Goal: Find specific page/section: Find specific page/section

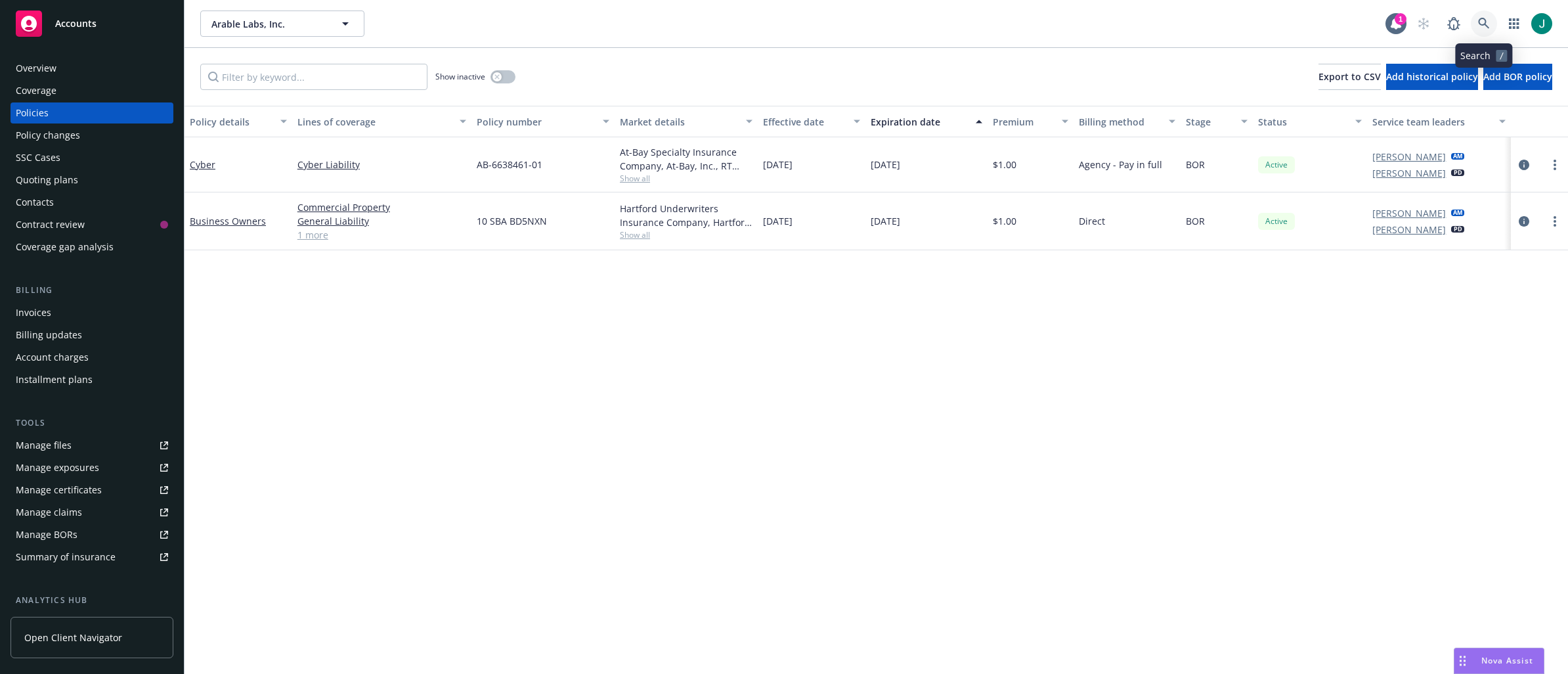
click at [1485, 24] on icon at bounding box center [1483, 23] width 11 height 11
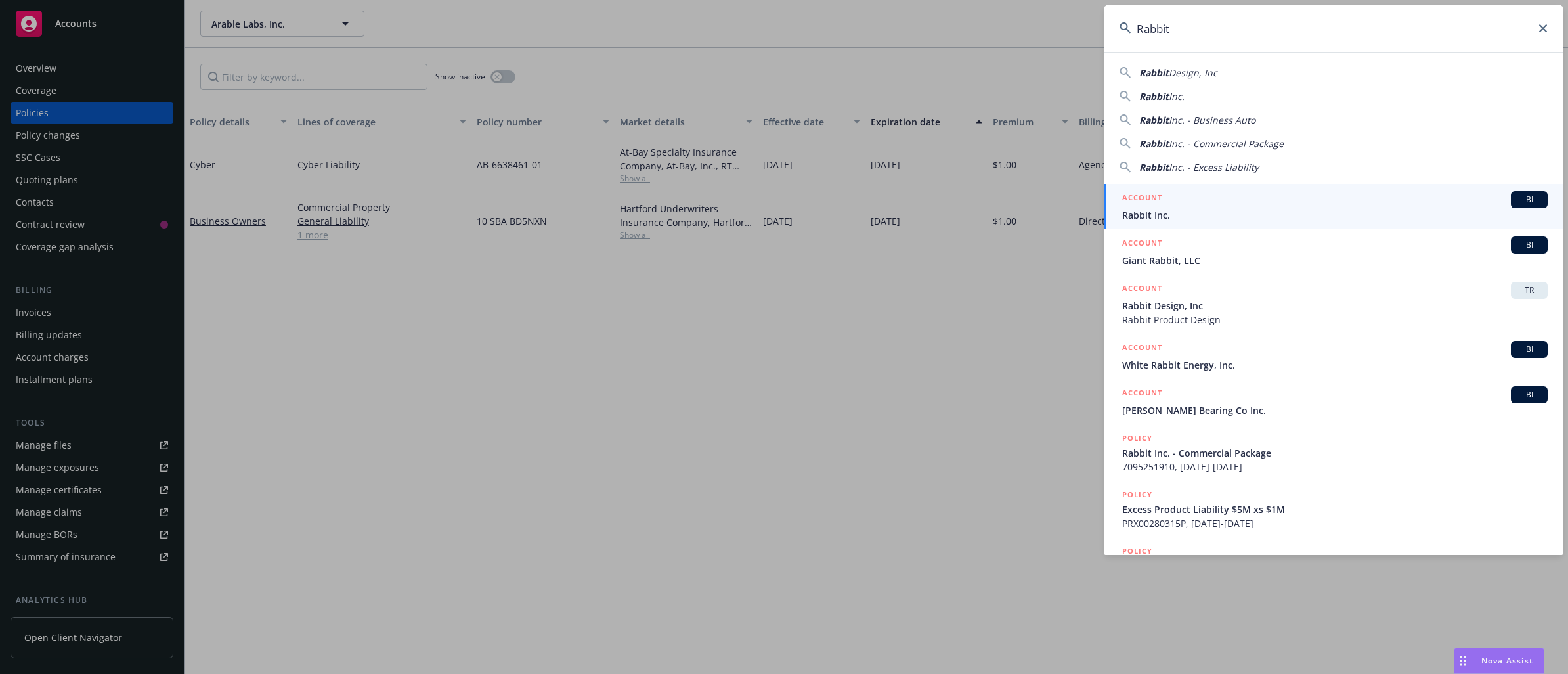
type input "Rabbit"
click at [1195, 201] on div "ACCOUNT BI" at bounding box center [1334, 199] width 426 height 17
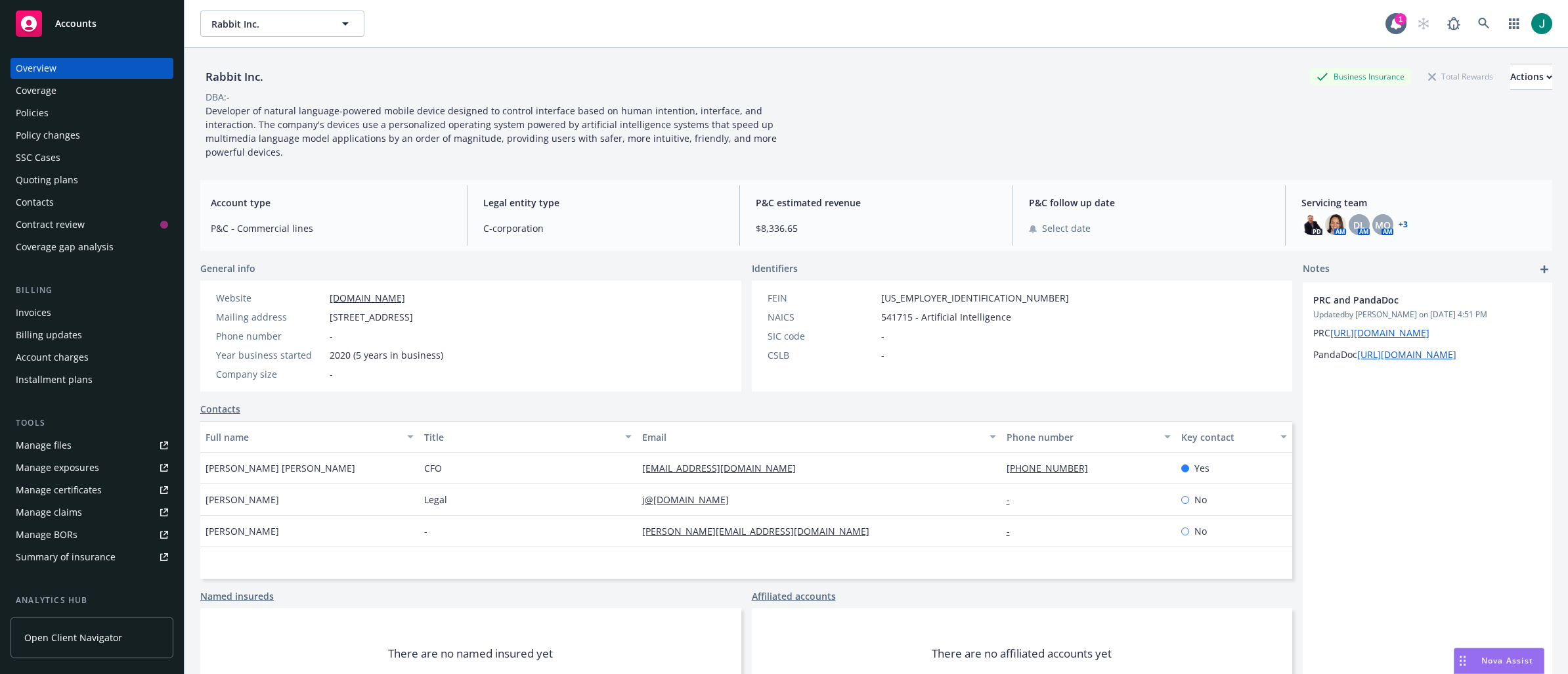
click at [36, 116] on div "Policies" at bounding box center [32, 113] width 33 height 21
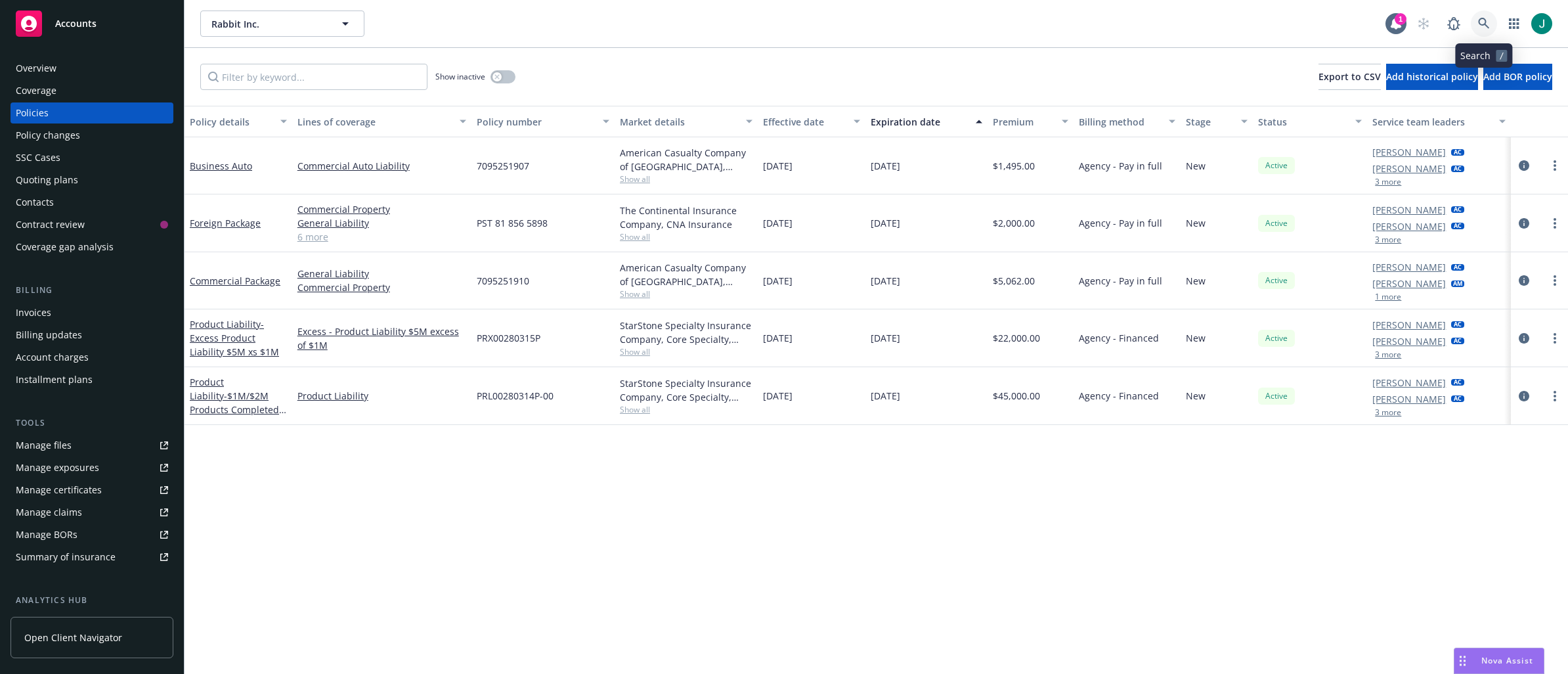
click at [1480, 20] on icon at bounding box center [1483, 23] width 12 height 12
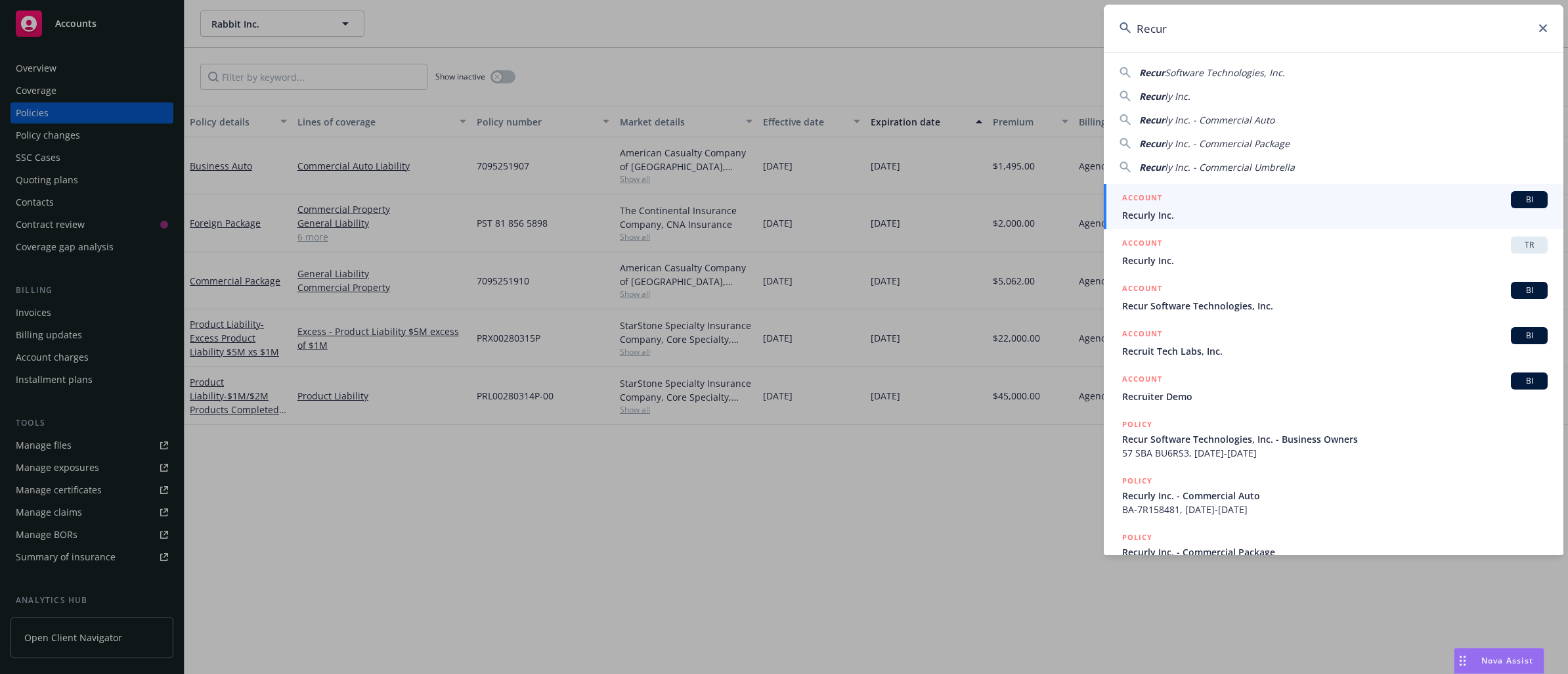
click at [1245, 72] on span "Software Technologies, Inc." at bounding box center [1224, 73] width 120 height 13
type input "Recur Software Technologies, Inc."
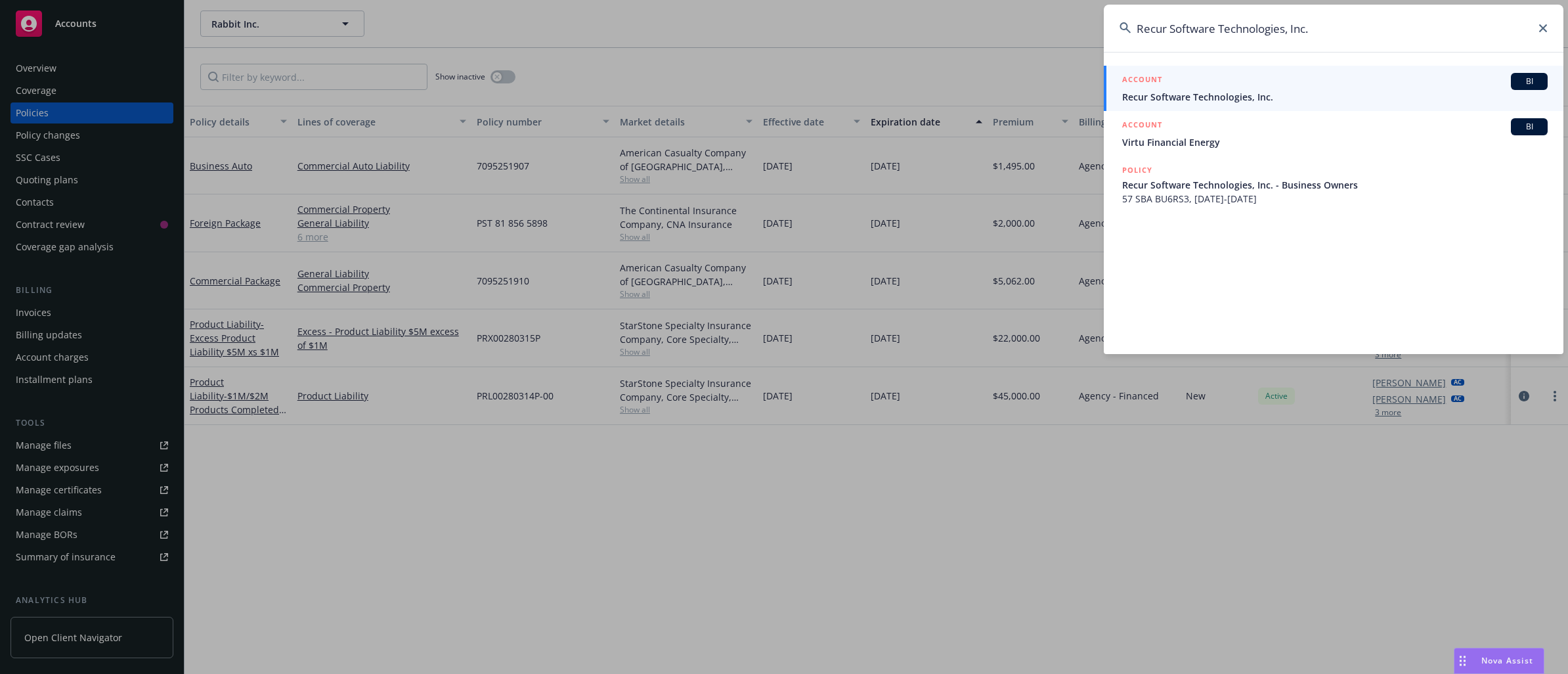
click at [1226, 95] on span "Recur Software Technologies, Inc." at bounding box center [1334, 97] width 426 height 14
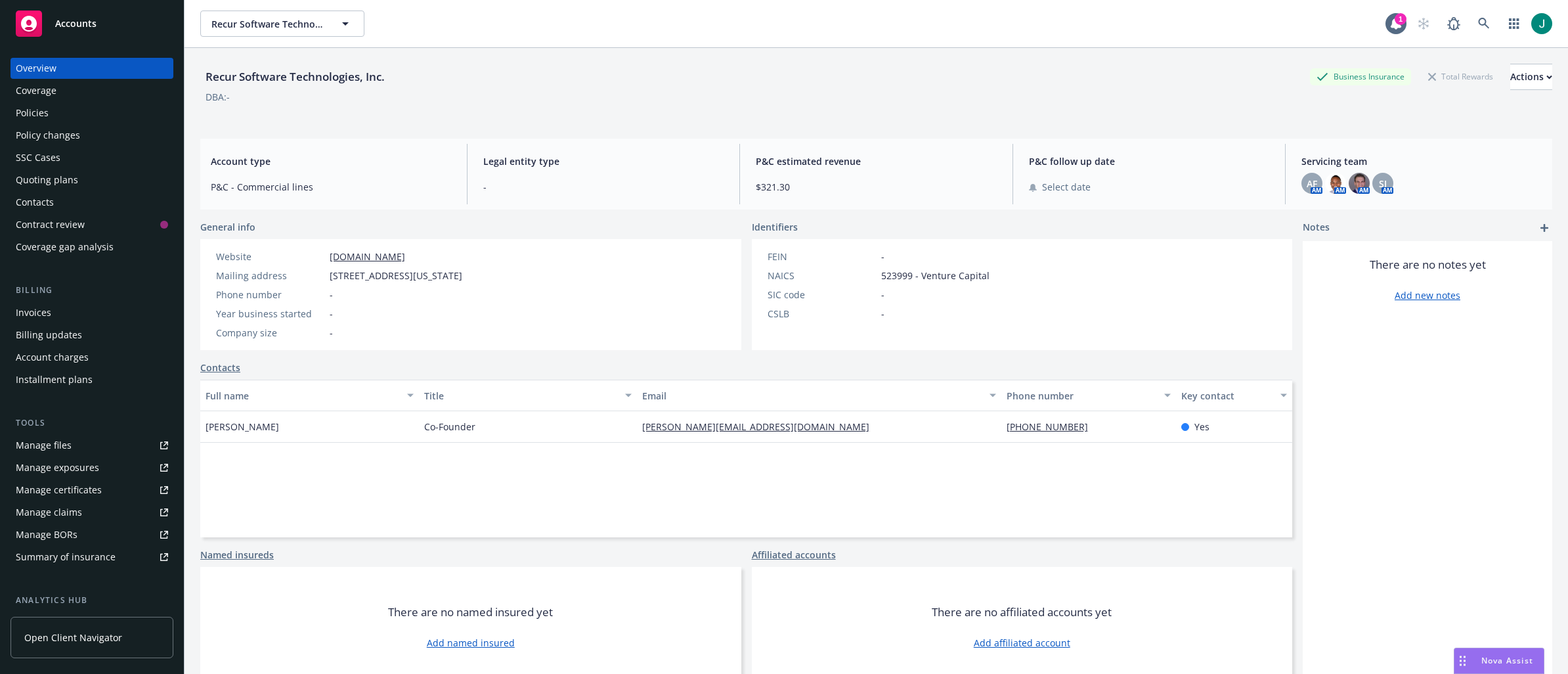
click at [50, 112] on div "Policies" at bounding box center [91, 113] width 152 height 21
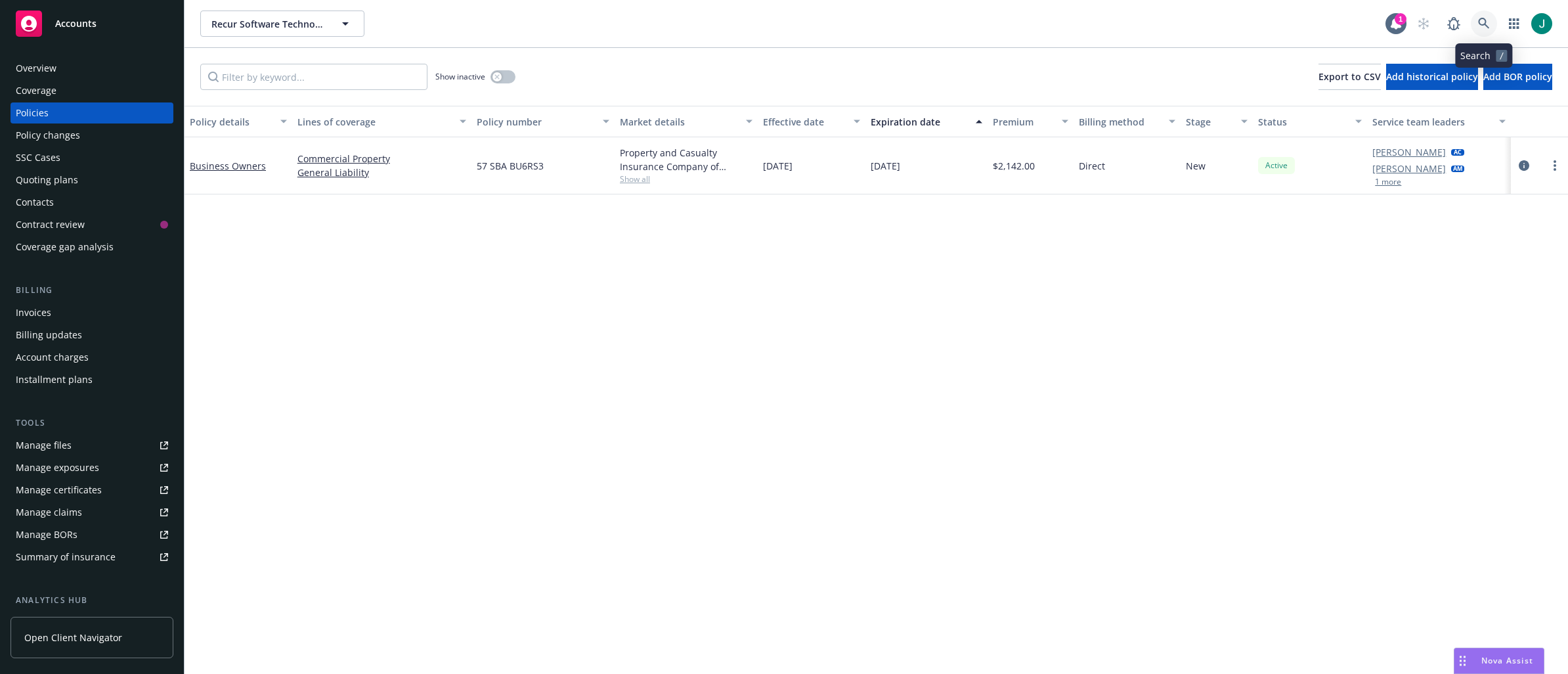
click at [1485, 21] on icon at bounding box center [1483, 23] width 11 height 11
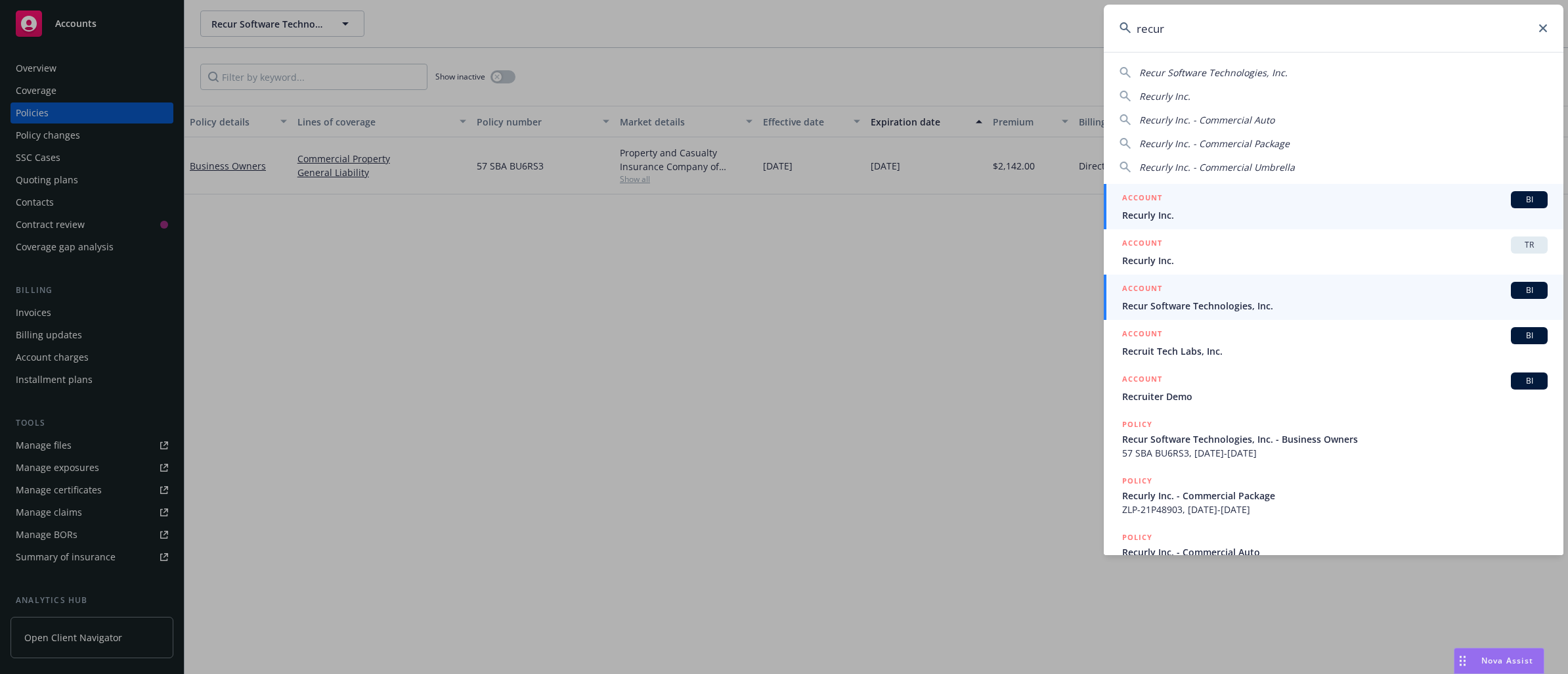
type input "recur"
click at [1189, 309] on span "Recur Software Technologies, Inc." at bounding box center [1334, 306] width 426 height 14
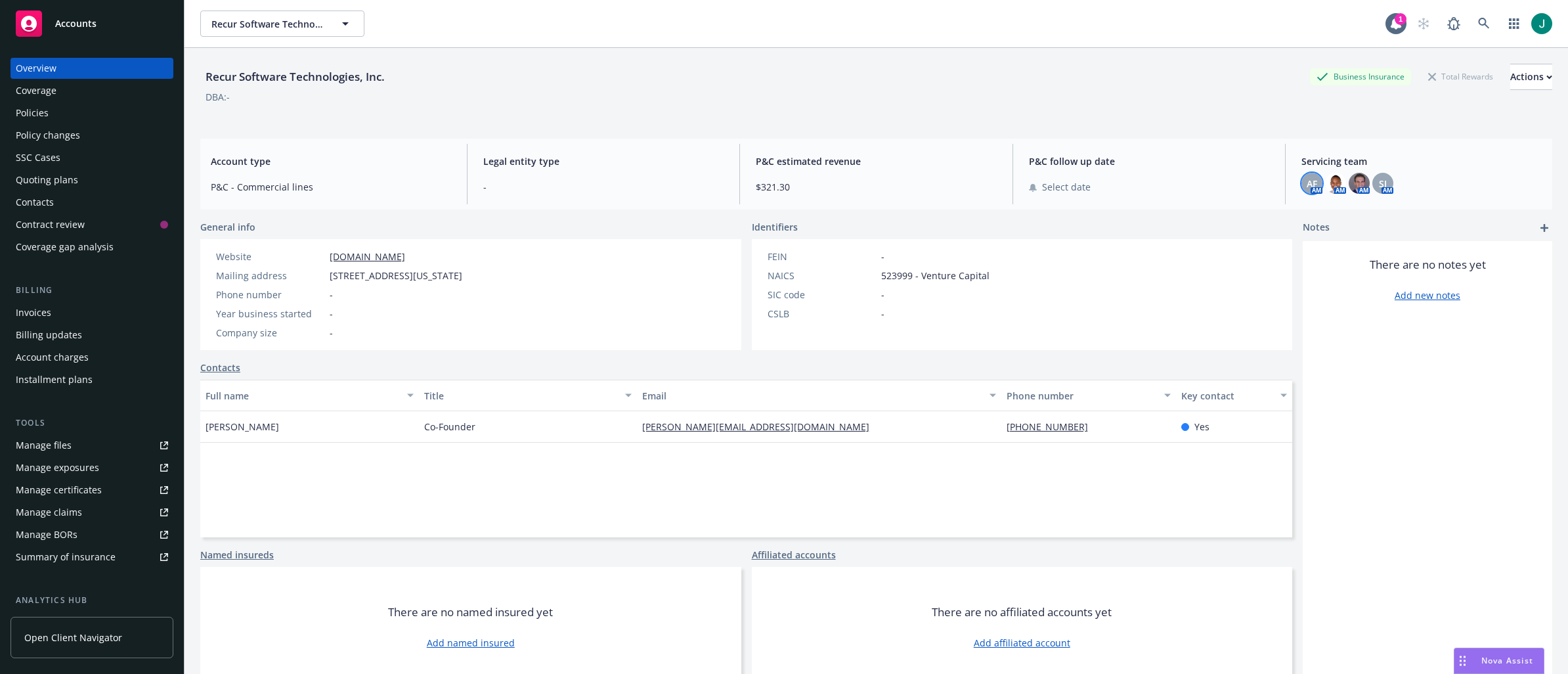
click at [1306, 181] on span "AF" at bounding box center [1311, 184] width 11 height 14
click at [1326, 180] on img at bounding box center [1335, 183] width 21 height 21
click at [1351, 180] on img at bounding box center [1359, 183] width 21 height 21
click at [1379, 180] on span "SJ" at bounding box center [1382, 184] width 8 height 14
click at [1202, 4] on div "Recur Software Technologies, Inc. Recur Software Technologies, Inc. 1" at bounding box center [876, 23] width 1384 height 47
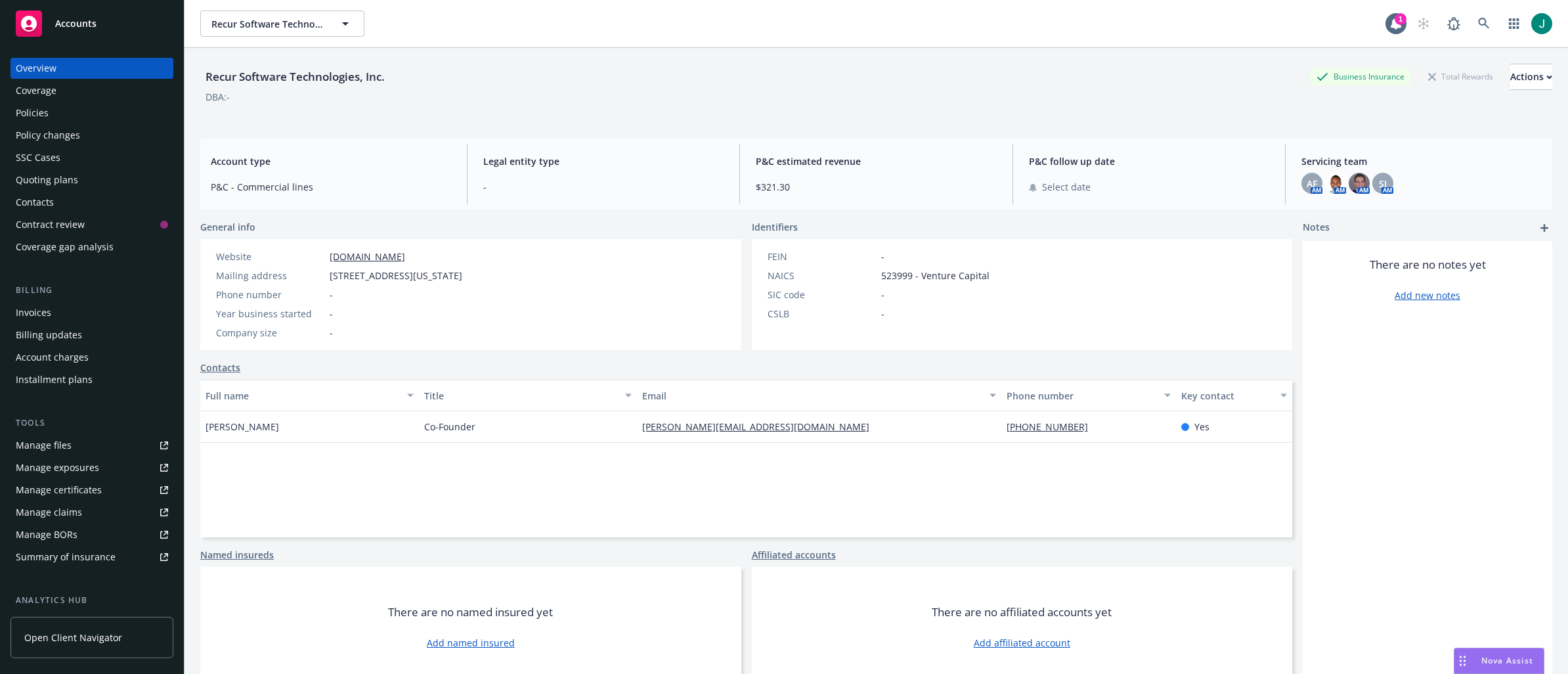
click at [56, 114] on div "Policies" at bounding box center [91, 113] width 152 height 21
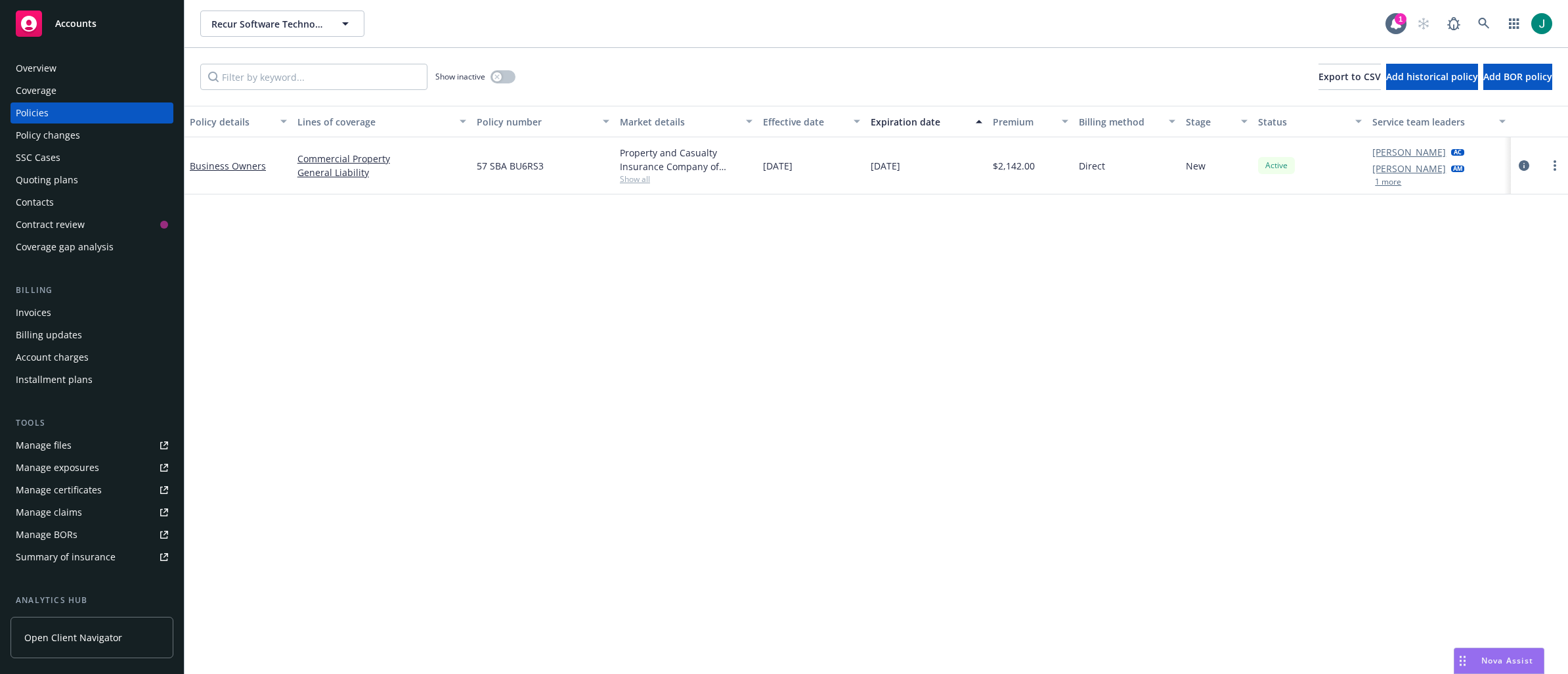
click at [948, 1] on div "Recur Software Technologies, Inc. Recur Software Technologies, Inc. 1" at bounding box center [876, 23] width 1384 height 47
click at [1393, 181] on button "1 more" at bounding box center [1387, 182] width 26 height 8
click at [1485, 22] on icon at bounding box center [1483, 23] width 12 height 12
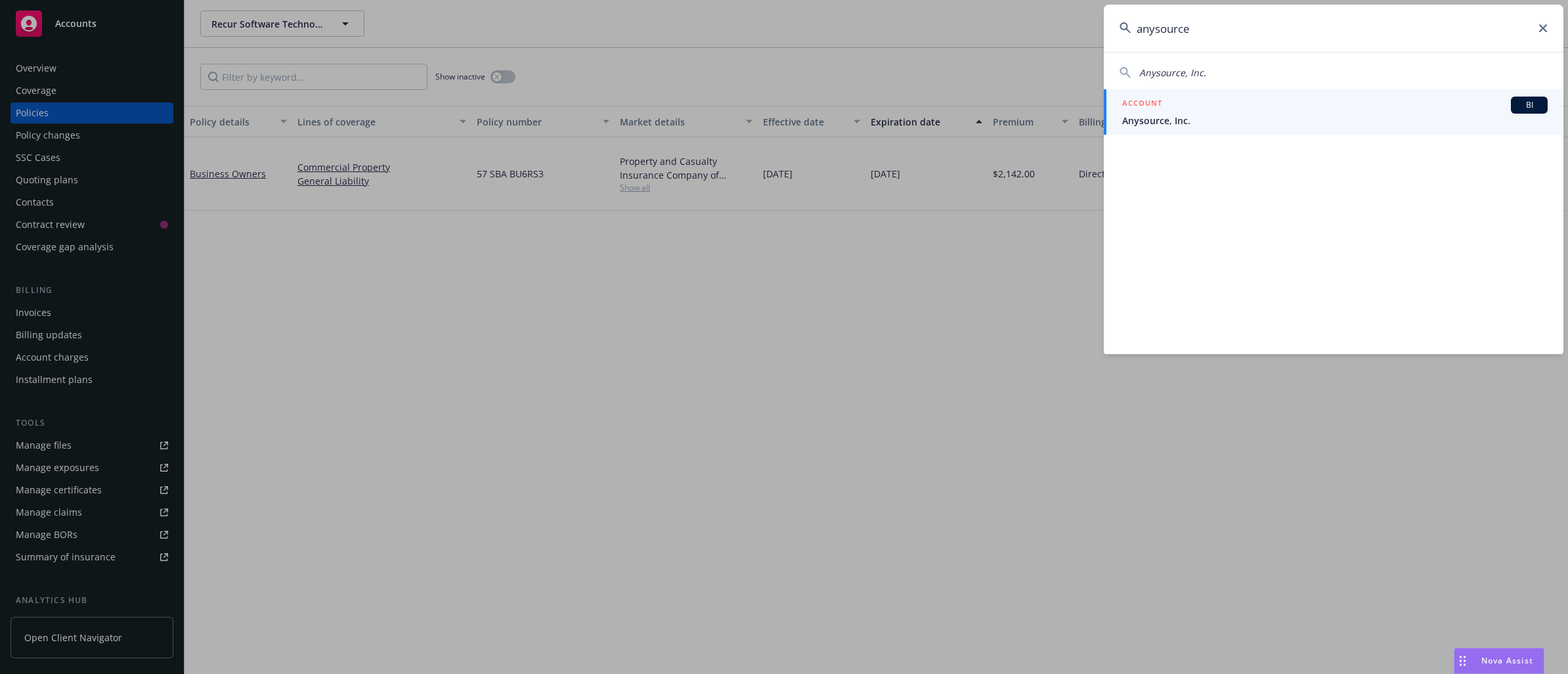
type input "anysource"
click at [1215, 121] on span "Anysource, Inc." at bounding box center [1334, 121] width 426 height 14
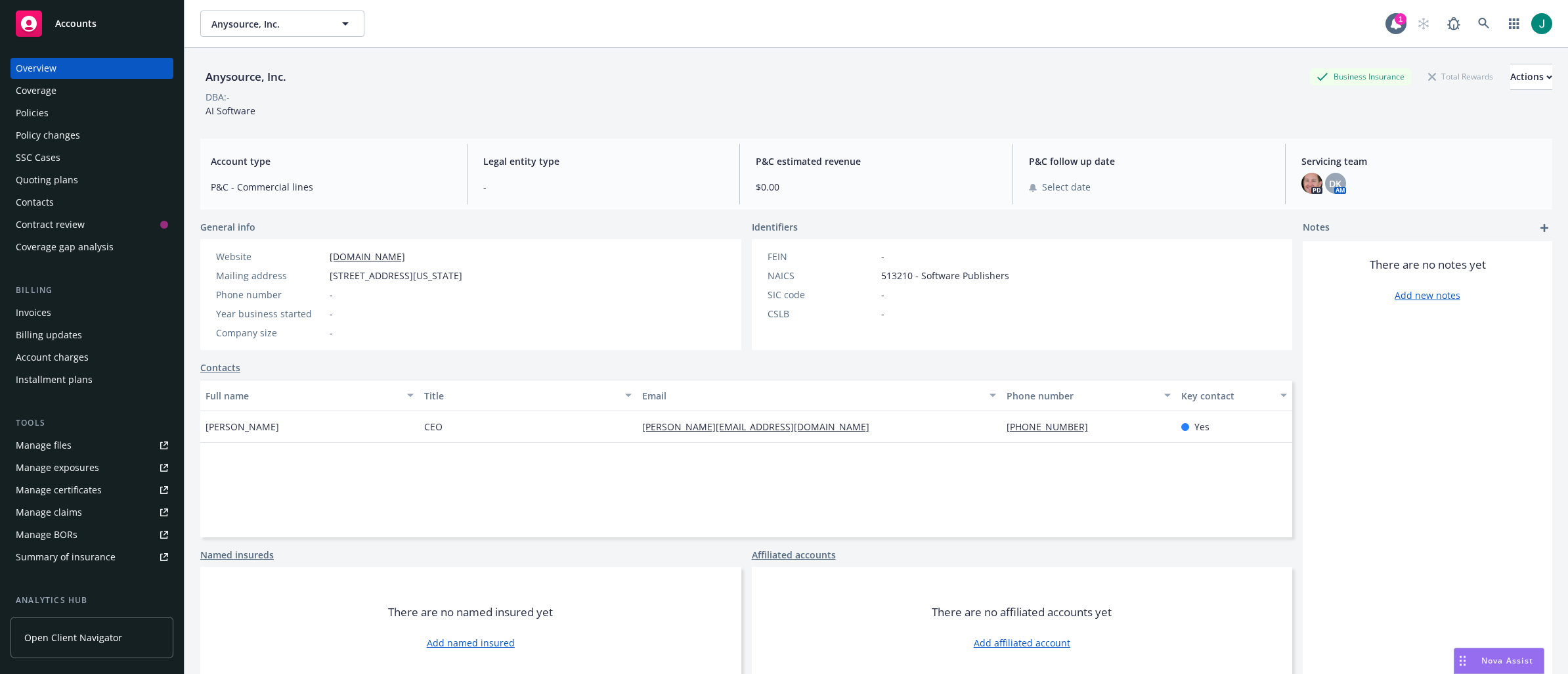
click at [46, 114] on div "Policies" at bounding box center [32, 113] width 33 height 21
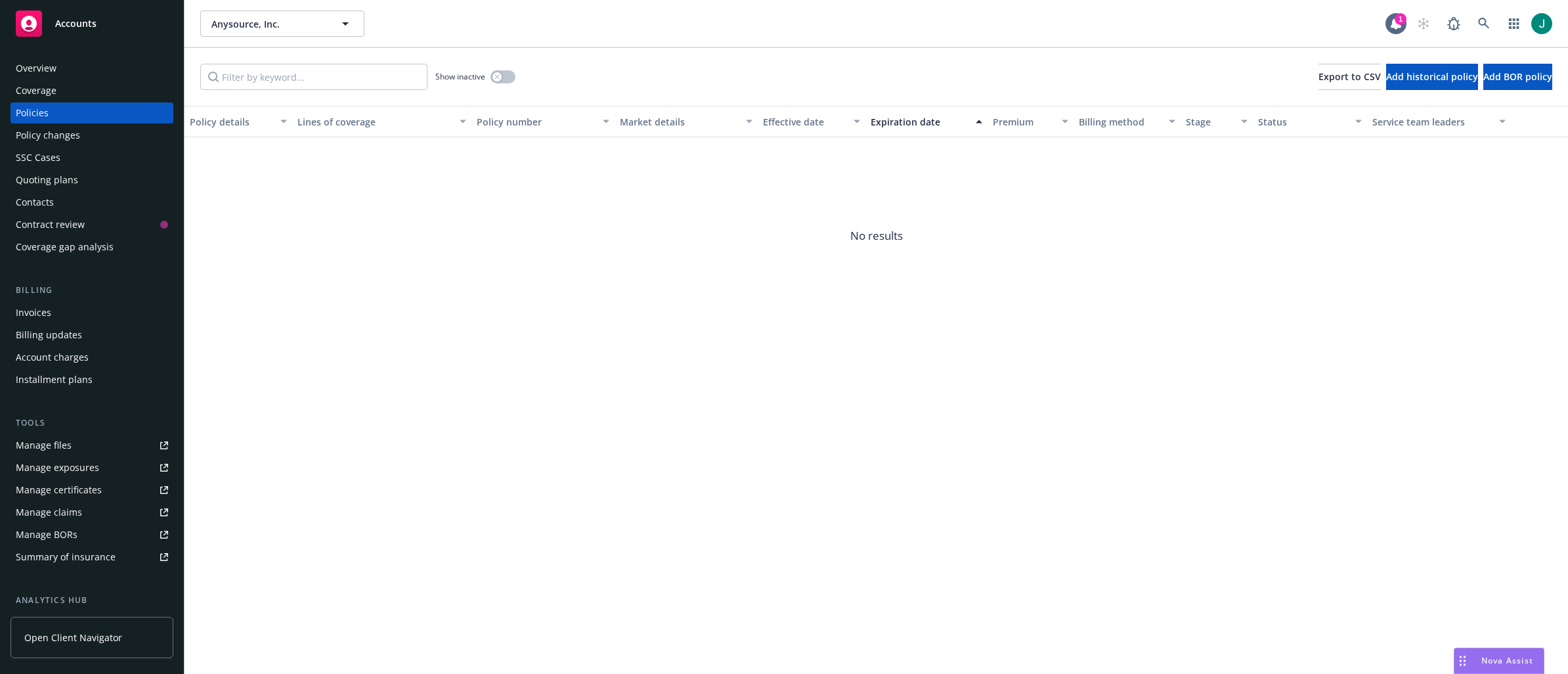
click at [53, 176] on div "Quoting plans" at bounding box center [46, 180] width 62 height 21
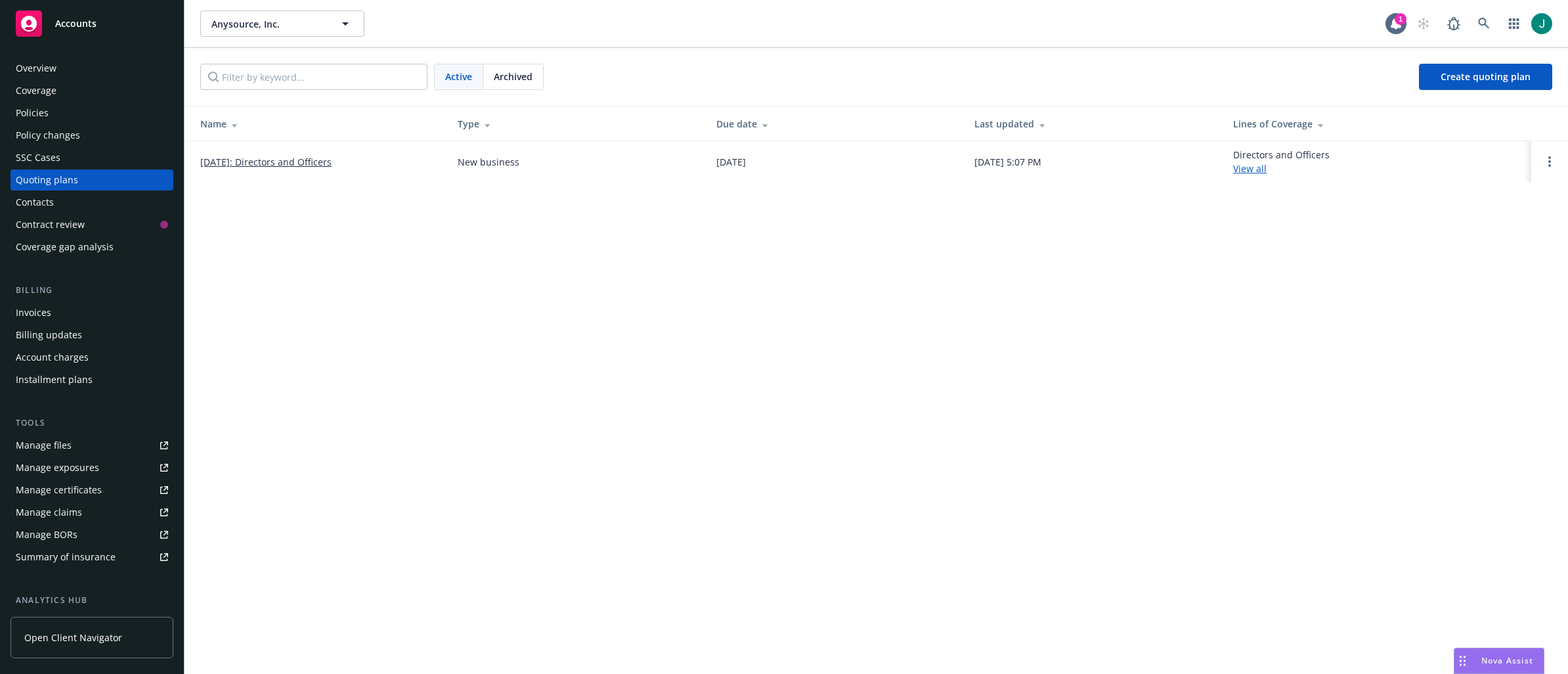
click at [313, 159] on link "[DATE]: Directors and Officers" at bounding box center [266, 162] width 131 height 14
